Goal: Information Seeking & Learning: Learn about a topic

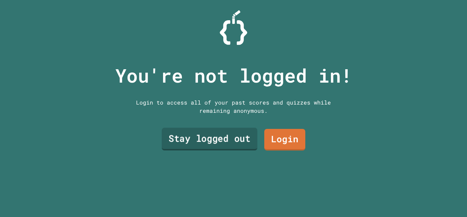
click at [222, 132] on link "Stay logged out" at bounding box center [210, 139] width 96 height 23
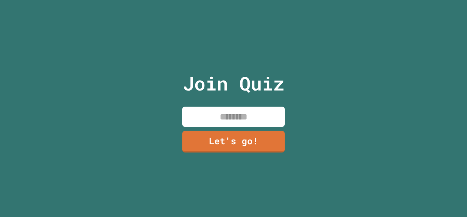
click at [227, 120] on input at bounding box center [233, 116] width 103 height 20
type input "******"
click at [242, 135] on link "Let's go!" at bounding box center [234, 140] width 102 height 23
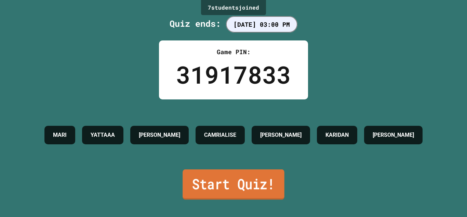
click at [198, 185] on link "Start Quiz!" at bounding box center [234, 184] width 102 height 30
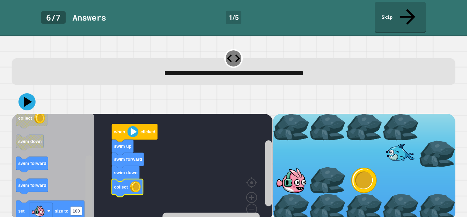
click at [96, 193] on div "when clicked swim up swim forward swim down collect when clicked swim forward s…" at bounding box center [142, 167] width 261 height 106
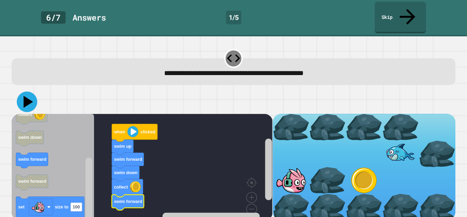
click at [27, 92] on icon at bounding box center [27, 101] width 21 height 21
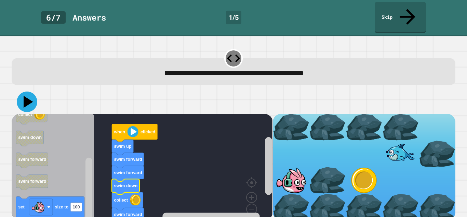
click at [27, 96] on icon at bounding box center [29, 102] width 10 height 12
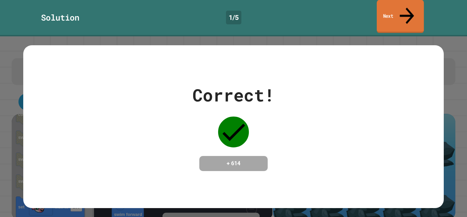
click at [386, 17] on div "Solution 1 / 5 Next" at bounding box center [233, 18] width 467 height 36
click at [379, 7] on link "Next" at bounding box center [401, 16] width 52 height 33
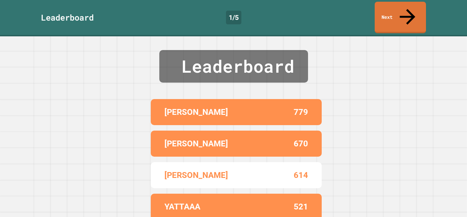
scroll to position [21, 0]
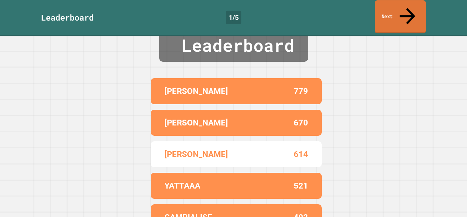
click at [391, 14] on link "Next" at bounding box center [400, 16] width 51 height 33
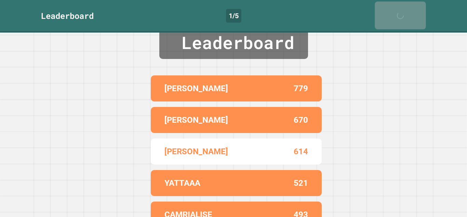
scroll to position [0, 0]
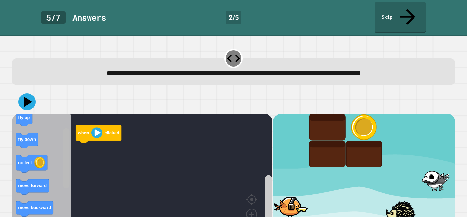
click at [69, 150] on rect "Blockly Workspace" at bounding box center [66, 158] width 7 height 60
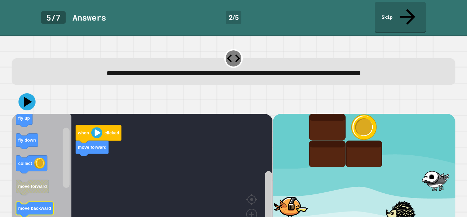
click at [34, 205] on text "move backward" at bounding box center [34, 207] width 33 height 5
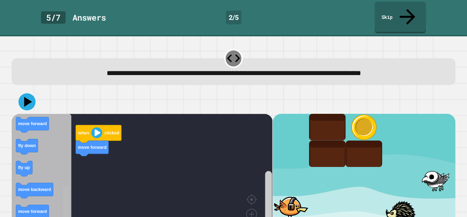
click at [66, 206] on rect "Blockly Workspace" at bounding box center [66, 215] width 7 height 60
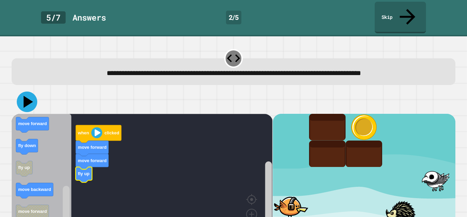
click at [29, 91] on icon at bounding box center [27, 101] width 21 height 21
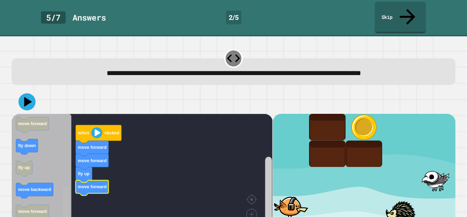
click at [68, 201] on rect "Blockly Workspace" at bounding box center [66, 215] width 7 height 60
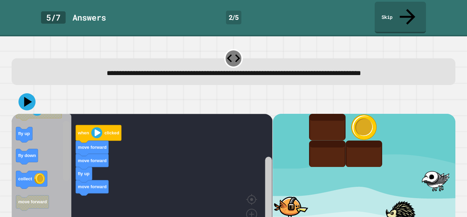
click at [66, 120] on rect "Blockly Workspace" at bounding box center [66, 150] width 7 height 60
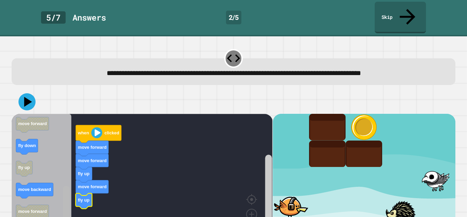
click at [64, 216] on html "**********" at bounding box center [233, 108] width 467 height 217
click at [28, 96] on icon at bounding box center [29, 102] width 10 height 12
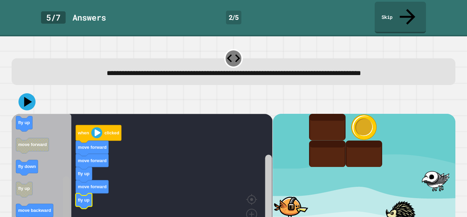
click at [65, 176] on rect "Blockly Workspace" at bounding box center [66, 206] width 7 height 60
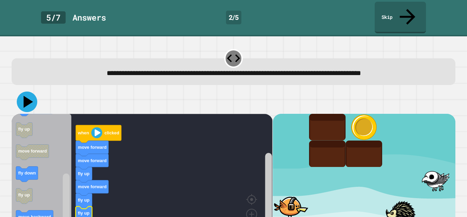
click at [31, 91] on icon at bounding box center [27, 101] width 21 height 21
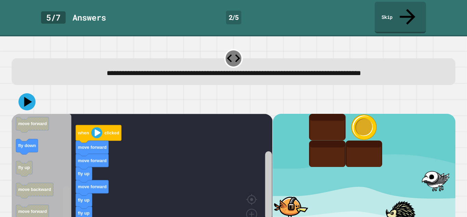
click at [66, 216] on html "**********" at bounding box center [233, 108] width 467 height 217
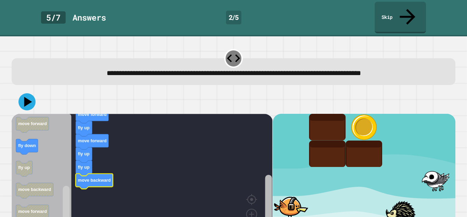
click at [267, 199] on rect "Blockly Workspace" at bounding box center [268, 208] width 7 height 68
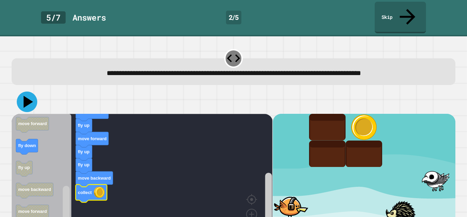
click at [29, 91] on icon at bounding box center [27, 101] width 21 height 21
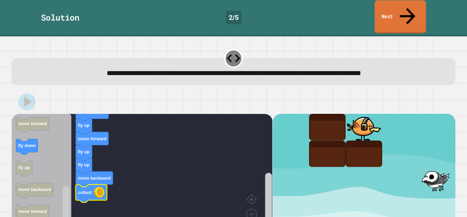
click at [402, 15] on link "Next" at bounding box center [400, 16] width 51 height 33
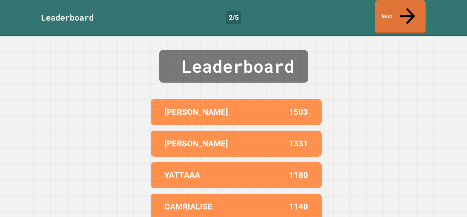
click at [402, 15] on link "Next" at bounding box center [400, 16] width 51 height 33
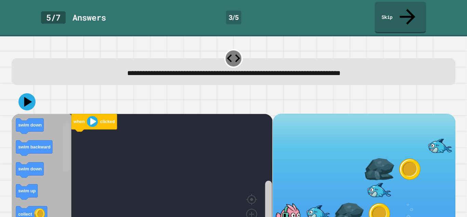
click at [68, 129] on rect "Blockly Workspace" at bounding box center [66, 146] width 7 height 49
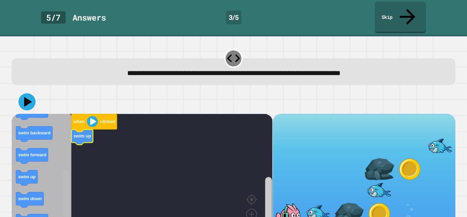
click at [66, 184] on rect "Blockly Workspace" at bounding box center [66, 193] width 7 height 49
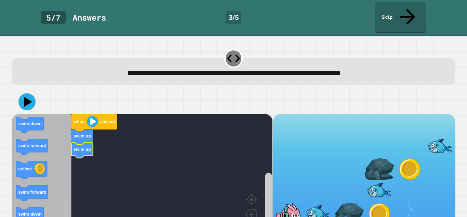
click at [65, 216] on html "**********" at bounding box center [233, 108] width 467 height 217
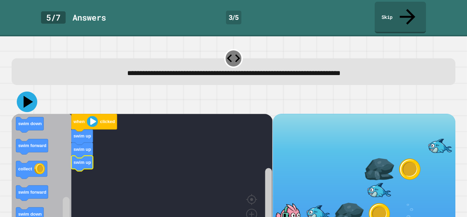
click at [25, 96] on icon at bounding box center [29, 102] width 10 height 12
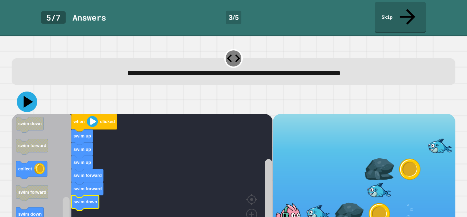
click at [24, 91] on icon at bounding box center [27, 101] width 21 height 21
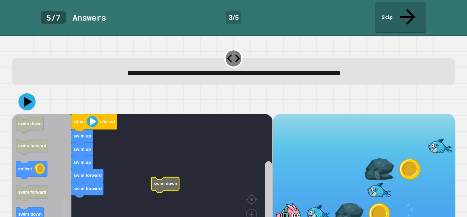
click at [62, 216] on html "**********" at bounding box center [233, 108] width 467 height 217
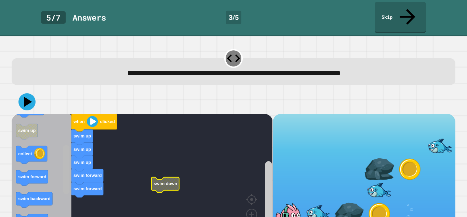
click at [66, 145] on rect "Blockly Workspace" at bounding box center [66, 169] width 7 height 49
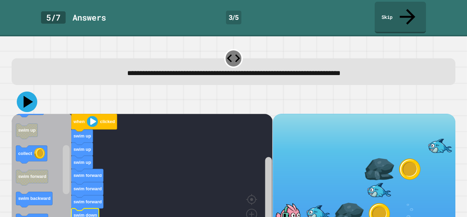
click at [27, 92] on icon at bounding box center [27, 101] width 21 height 21
click at [391, 10] on link "Skip" at bounding box center [400, 16] width 51 height 33
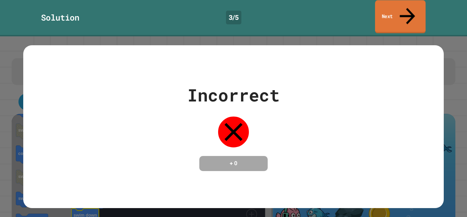
click at [391, 13] on link "Next" at bounding box center [400, 16] width 51 height 33
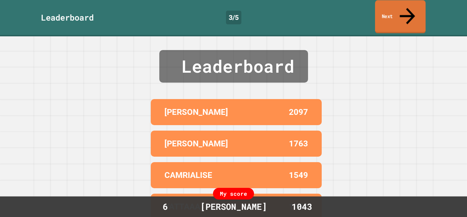
click at [391, 13] on link "Next" at bounding box center [400, 16] width 51 height 33
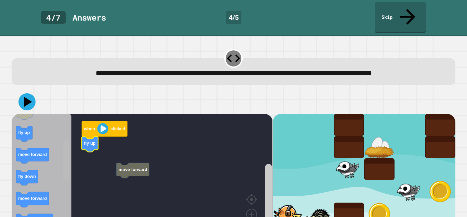
click at [67, 151] on rect "Blockly Workspace" at bounding box center [66, 160] width 7 height 41
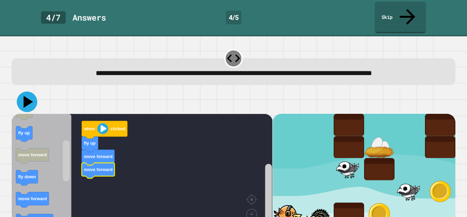
click at [24, 91] on icon at bounding box center [27, 101] width 21 height 21
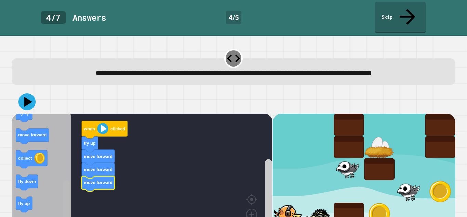
click at [69, 193] on rect "Blockly Workspace" at bounding box center [66, 200] width 7 height 41
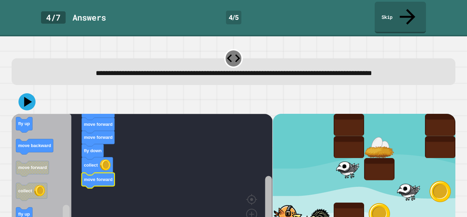
click at [267, 196] on rect "Blockly Workspace" at bounding box center [268, 208] width 7 height 67
click at [63, 216] on html "**********" at bounding box center [233, 108] width 467 height 217
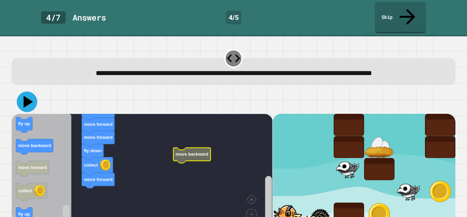
click at [26, 91] on icon at bounding box center [27, 101] width 21 height 21
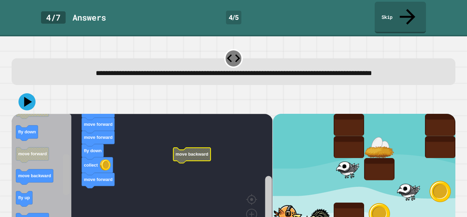
click at [71, 153] on div "when clicked fly up move forward move forward move forward fly down collect mov…" at bounding box center [142, 180] width 261 height 133
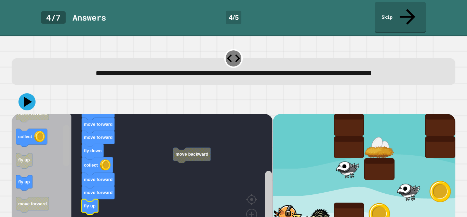
click at [66, 142] on rect "Blockly Workspace" at bounding box center [66, 145] width 7 height 41
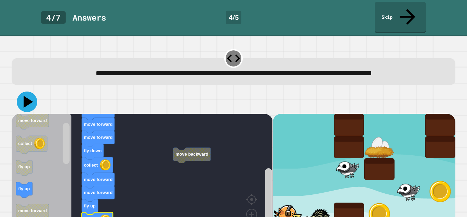
click at [29, 91] on icon at bounding box center [27, 101] width 21 height 21
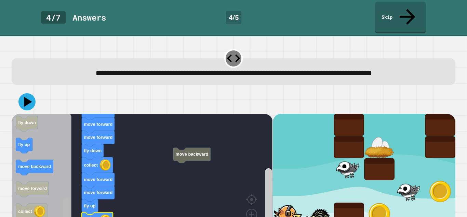
click at [63, 215] on rect "Blockly Workspace" at bounding box center [66, 218] width 7 height 41
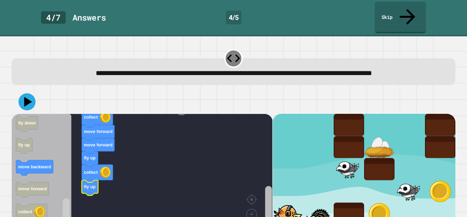
click at [267, 199] on rect "Blockly Workspace" at bounding box center [268, 212] width 7 height 55
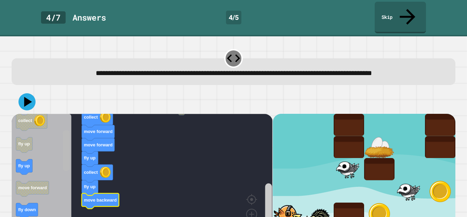
click at [62, 130] on g "Blockly Workspace" at bounding box center [66, 180] width 9 height 131
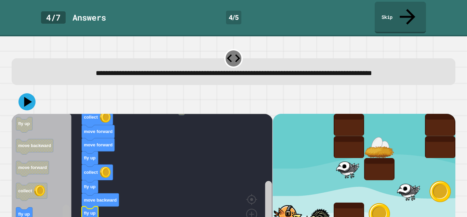
click at [60, 216] on html "**********" at bounding box center [233, 108] width 467 height 217
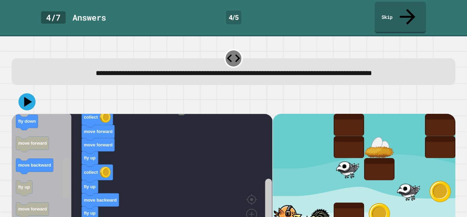
click at [69, 157] on rect "Blockly Workspace" at bounding box center [66, 177] width 7 height 41
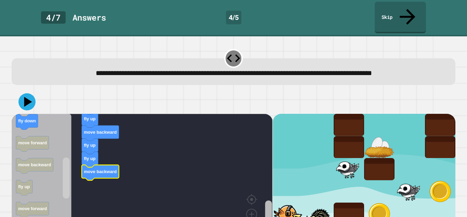
click at [267, 216] on html "**********" at bounding box center [233, 108] width 467 height 217
click at [26, 96] on icon at bounding box center [29, 102] width 10 height 12
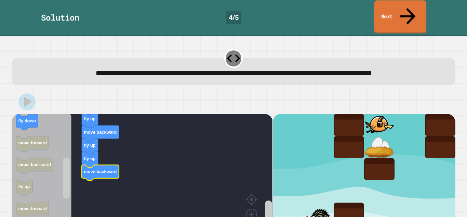
click at [411, 10] on icon at bounding box center [408, 16] width 24 height 24
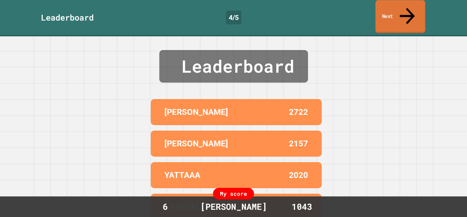
click at [384, 15] on link "Next" at bounding box center [401, 16] width 50 height 33
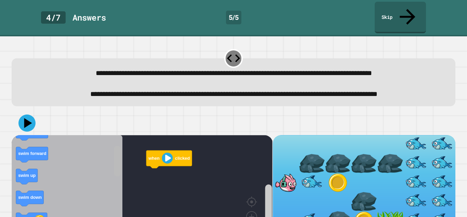
click at [116, 152] on rect "Blockly Workspace" at bounding box center [117, 160] width 7 height 31
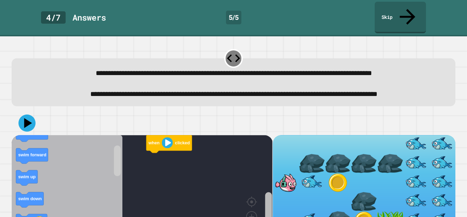
click at [266, 216] on html "**********" at bounding box center [233, 108] width 467 height 217
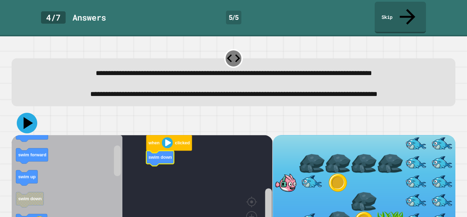
click at [28, 120] on icon at bounding box center [29, 123] width 10 height 12
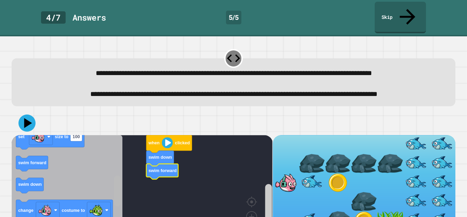
click at [112, 191] on div "when clicked swim down swim forward when clicked swim forward swim forward swim…" at bounding box center [142, 192] width 261 height 114
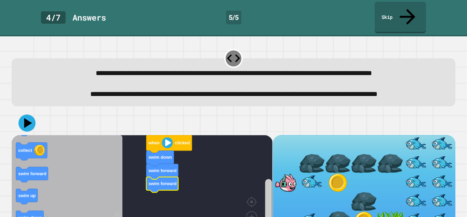
click at [117, 216] on html "**********" at bounding box center [233, 108] width 467 height 217
click at [28, 155] on rect "Blockly Workspace" at bounding box center [31, 151] width 31 height 18
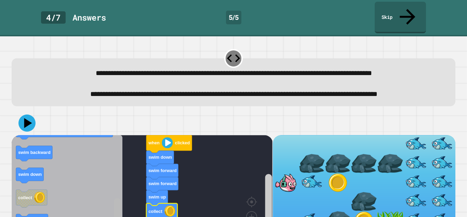
click at [113, 200] on g "Blockly Workspace" at bounding box center [117, 191] width 9 height 112
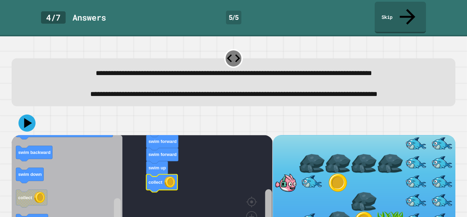
click at [269, 213] on rect "Blockly Workspace" at bounding box center [268, 219] width 7 height 60
click at [28, 116] on icon at bounding box center [27, 123] width 21 height 21
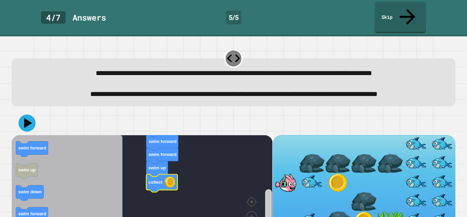
click at [119, 216] on html "**********" at bounding box center [233, 108] width 467 height 217
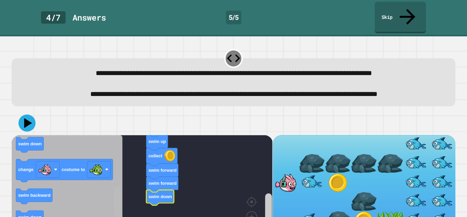
click at [113, 185] on icon "Blockly Workspace" at bounding box center [117, 191] width 9 height 112
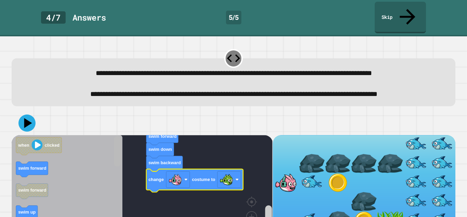
click at [109, 140] on div "when clicked swim down swim forward swim forward swim up collect swim forward s…" at bounding box center [142, 192] width 261 height 114
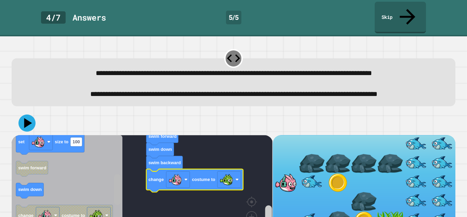
click at [108, 181] on div "when clicked swim down swim forward swim forward swim up collect swim forward s…" at bounding box center [142, 192] width 261 height 114
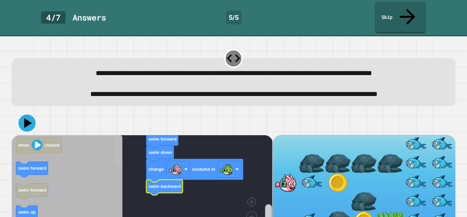
click at [117, 120] on div "when clicked swim down swim forward swim forward swim up collect swim forward s…" at bounding box center [234, 180] width 444 height 138
click at [25, 122] on icon at bounding box center [29, 123] width 10 height 12
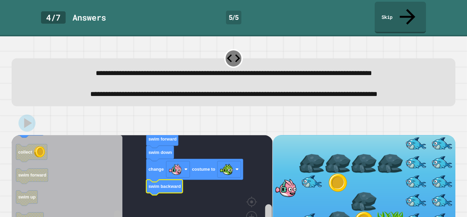
click at [117, 216] on html "**********" at bounding box center [233, 108] width 467 height 217
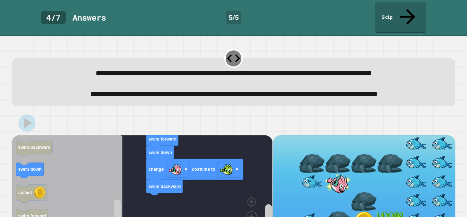
click at [173, 193] on div "when clicked swim down swim forward swim forward swim up collect swim forward s…" at bounding box center [142, 192] width 261 height 114
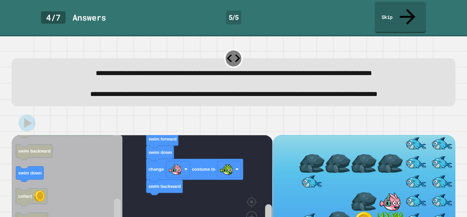
click at [170, 198] on div "when clicked swim down swim forward swim forward swim up collect swim forward s…" at bounding box center [142, 192] width 261 height 114
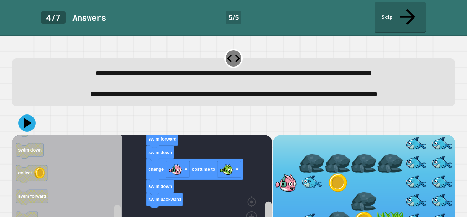
click at [136, 168] on div "when clicked swim down swim forward swim forward swim up collect swim forward s…" at bounding box center [142, 192] width 261 height 114
click at [146, 194] on div "when clicked swim down swim forward swim forward swim up collect swim forward s…" at bounding box center [142, 192] width 261 height 114
click at [109, 194] on icon "when clicked swim forward swim forward swim up swim down collect set size to 10…" at bounding box center [67, 192] width 111 height 114
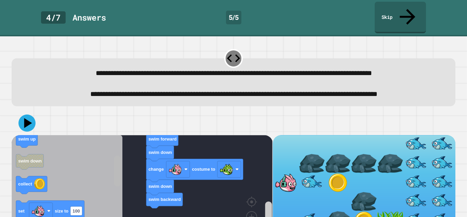
click at [118, 159] on rect "Blockly Workspace" at bounding box center [117, 170] width 7 height 31
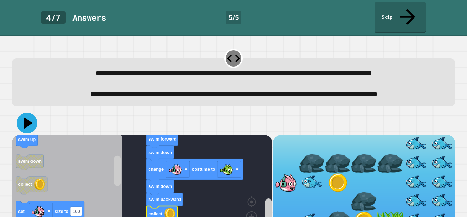
click at [25, 120] on icon at bounding box center [29, 123] width 10 height 12
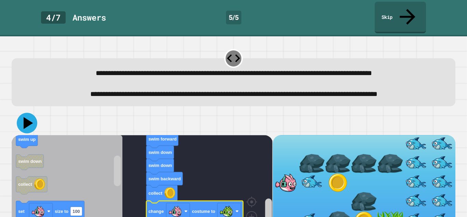
click at [29, 122] on icon at bounding box center [27, 123] width 21 height 21
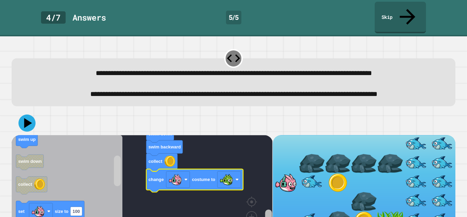
click at [268, 216] on html "**********" at bounding box center [233, 108] width 467 height 217
click at [229, 171] on rect "Blockly Workspace" at bounding box center [230, 179] width 24 height 16
click at [175, 178] on image "Blockly Workspace" at bounding box center [176, 179] width 14 height 14
click at [231, 179] on image "Blockly Workspace" at bounding box center [227, 179] width 14 height 14
click at [404, 12] on link "Skip" at bounding box center [401, 17] width 52 height 32
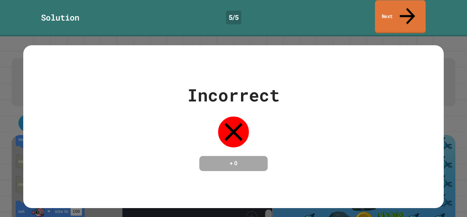
click at [401, 15] on link "Next" at bounding box center [400, 16] width 51 height 33
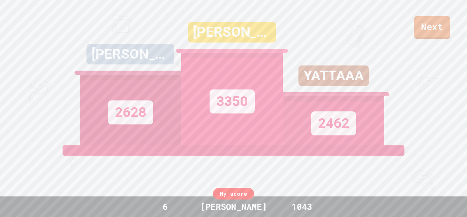
click at [432, 36] on link "Next" at bounding box center [432, 27] width 36 height 23
